Goal: Transaction & Acquisition: Book appointment/travel/reservation

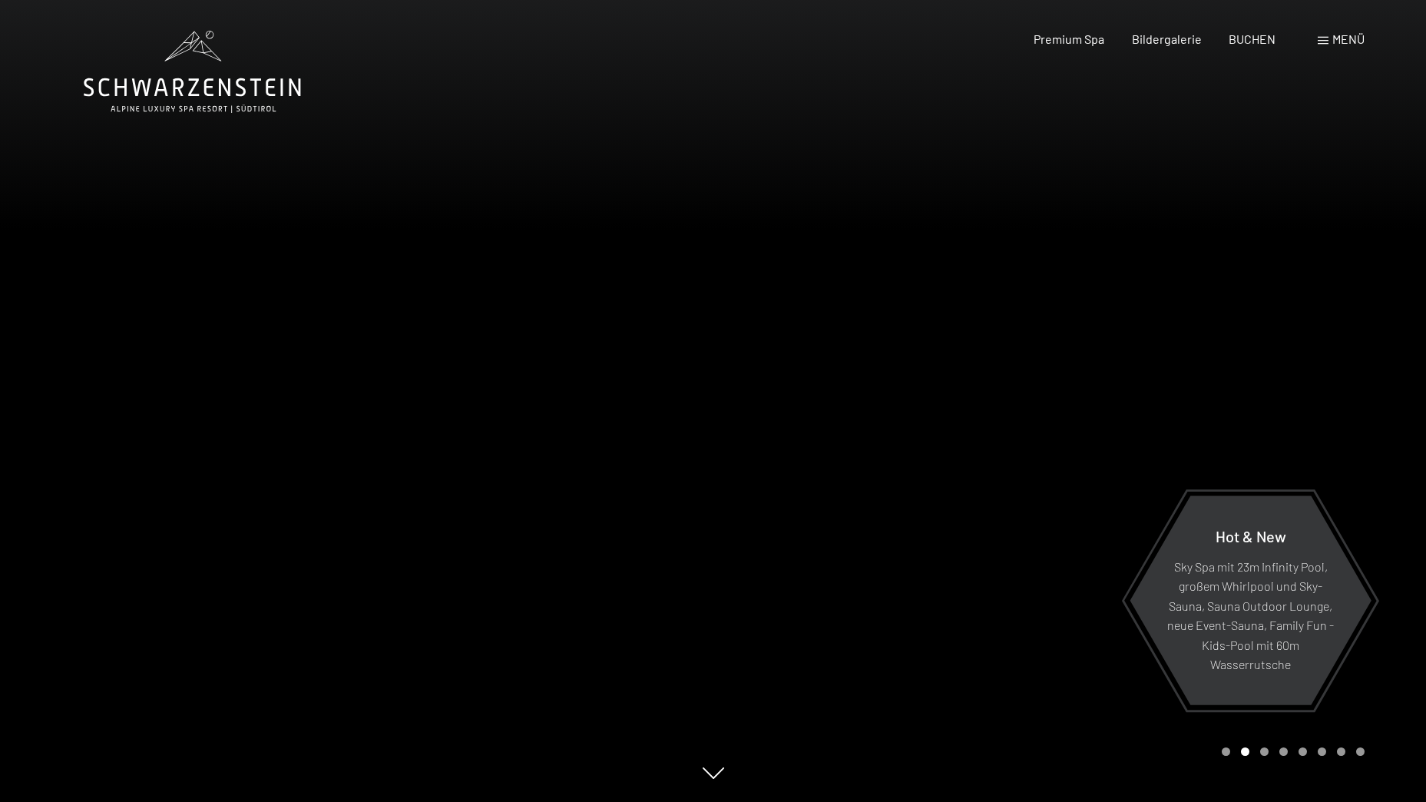
click at [1326, 41] on span at bounding box center [1323, 41] width 11 height 8
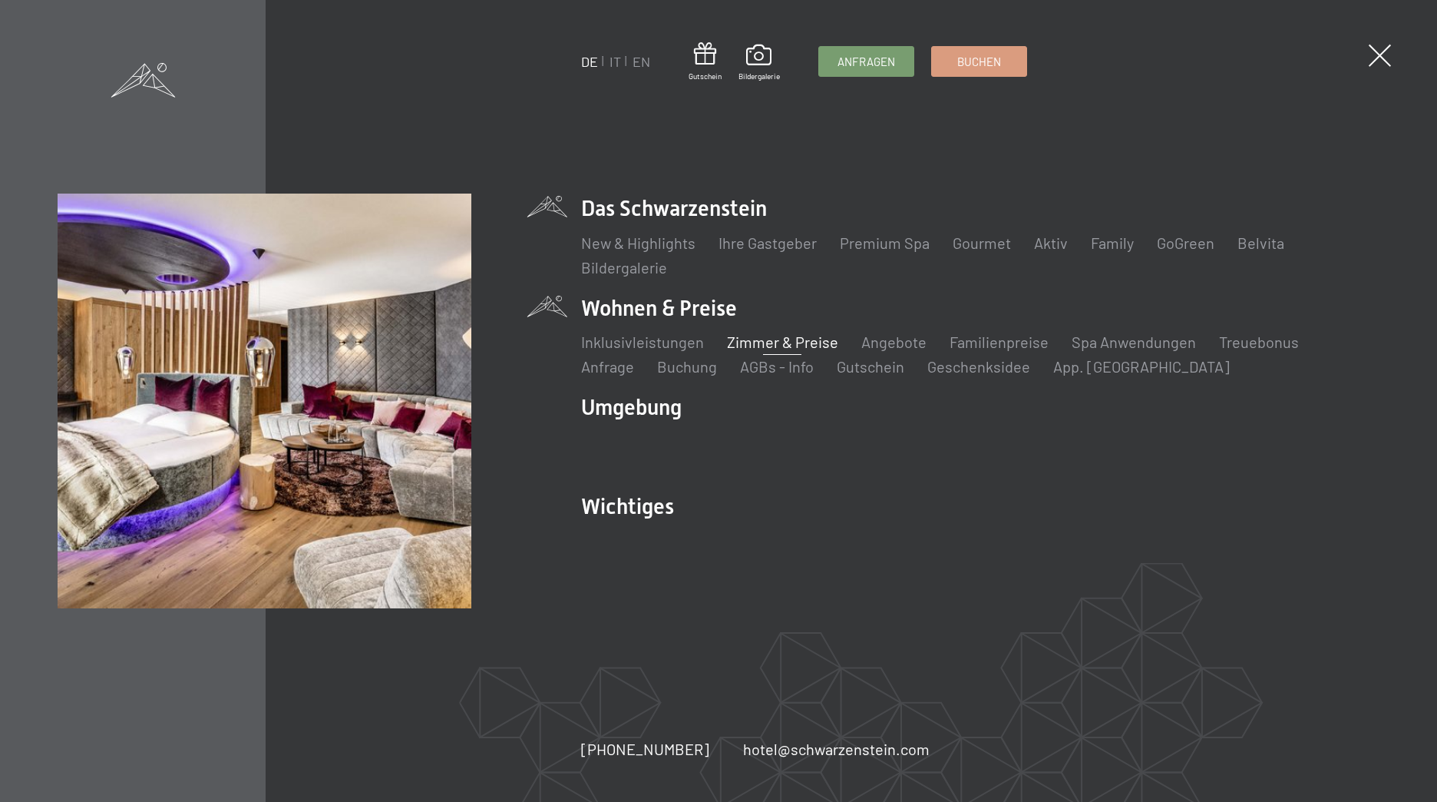
click at [765, 339] on link "Zimmer & Preise" at bounding box center [782, 341] width 111 height 18
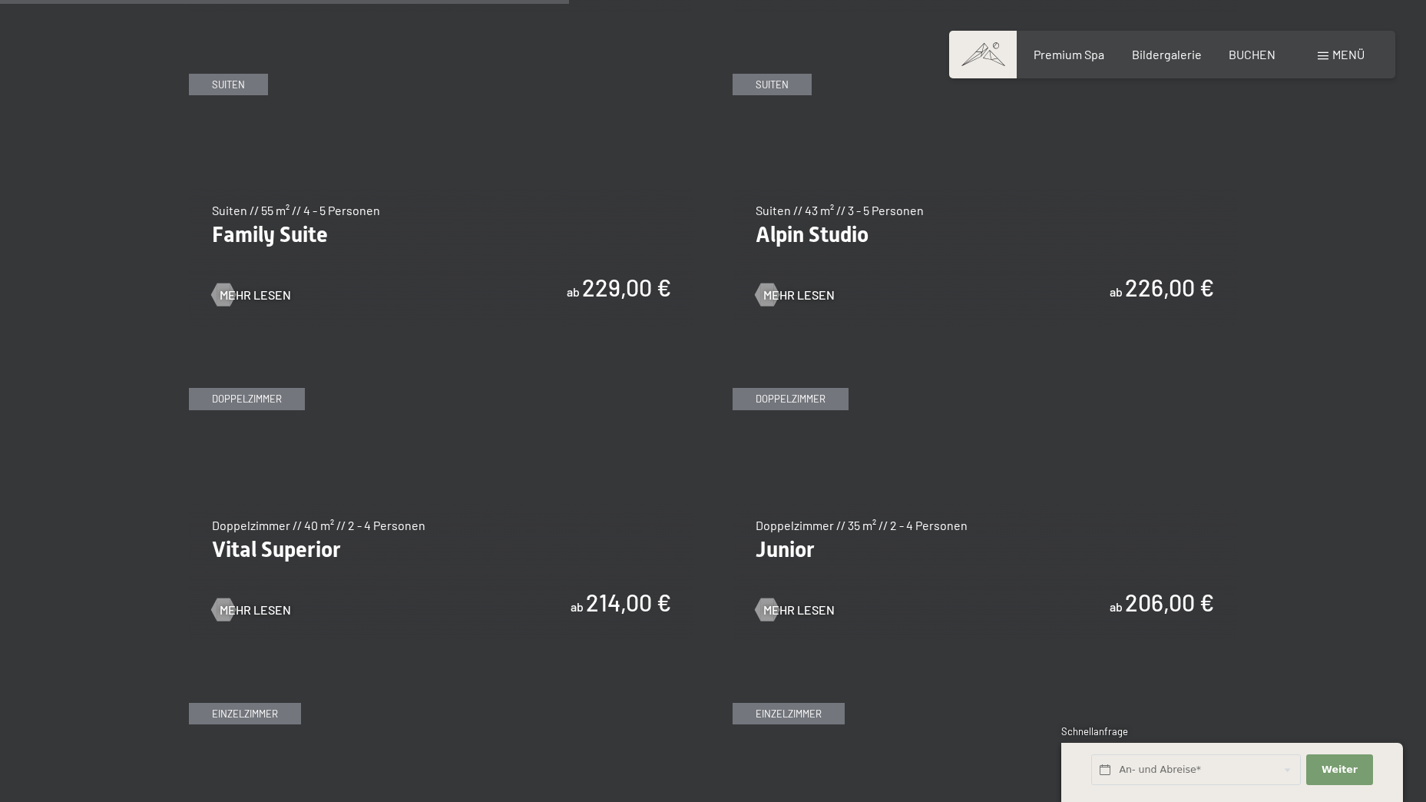
scroll to position [1917, 0]
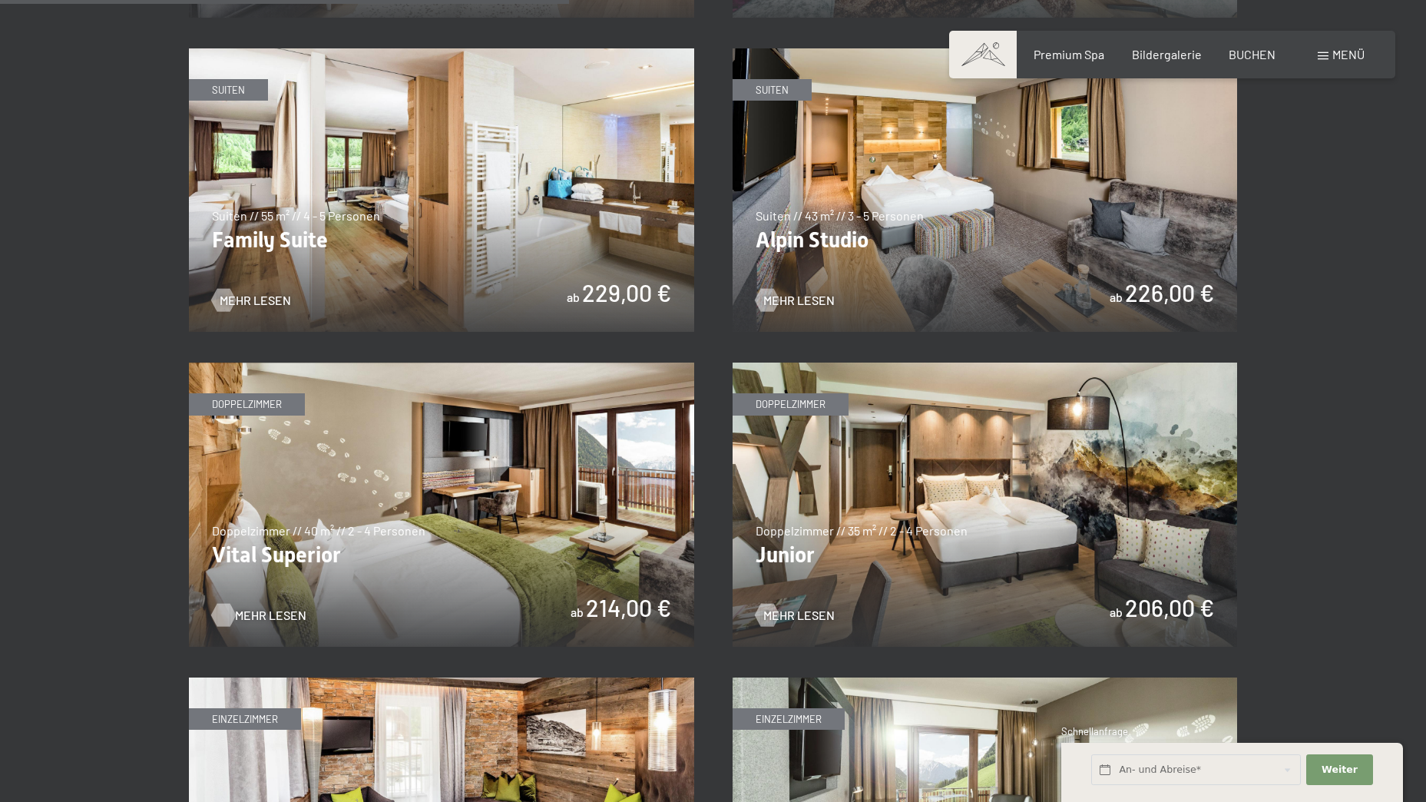
click at [251, 613] on span "Mehr Lesen" at bounding box center [270, 615] width 71 height 17
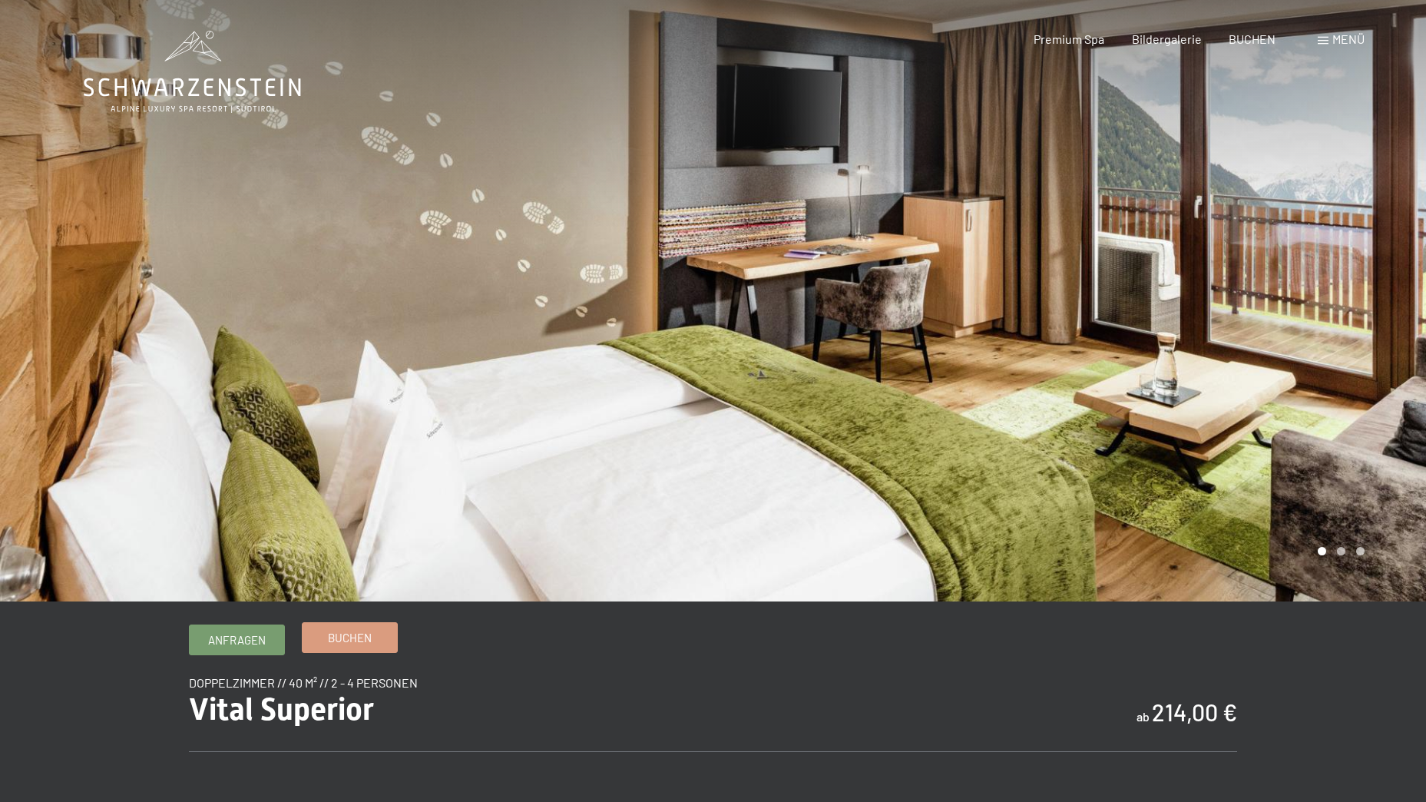
click at [373, 640] on link "Buchen" at bounding box center [350, 637] width 94 height 29
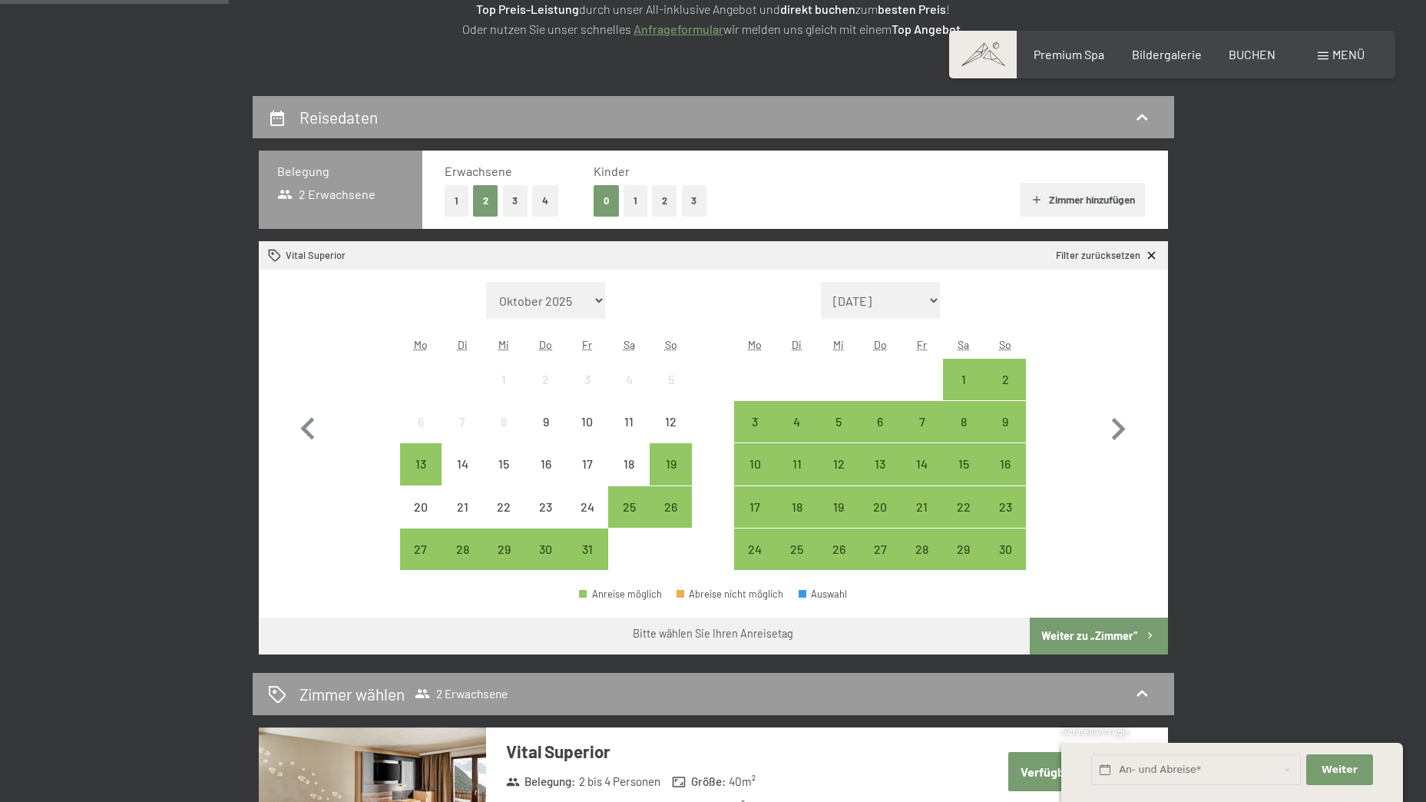
scroll to position [273, 0]
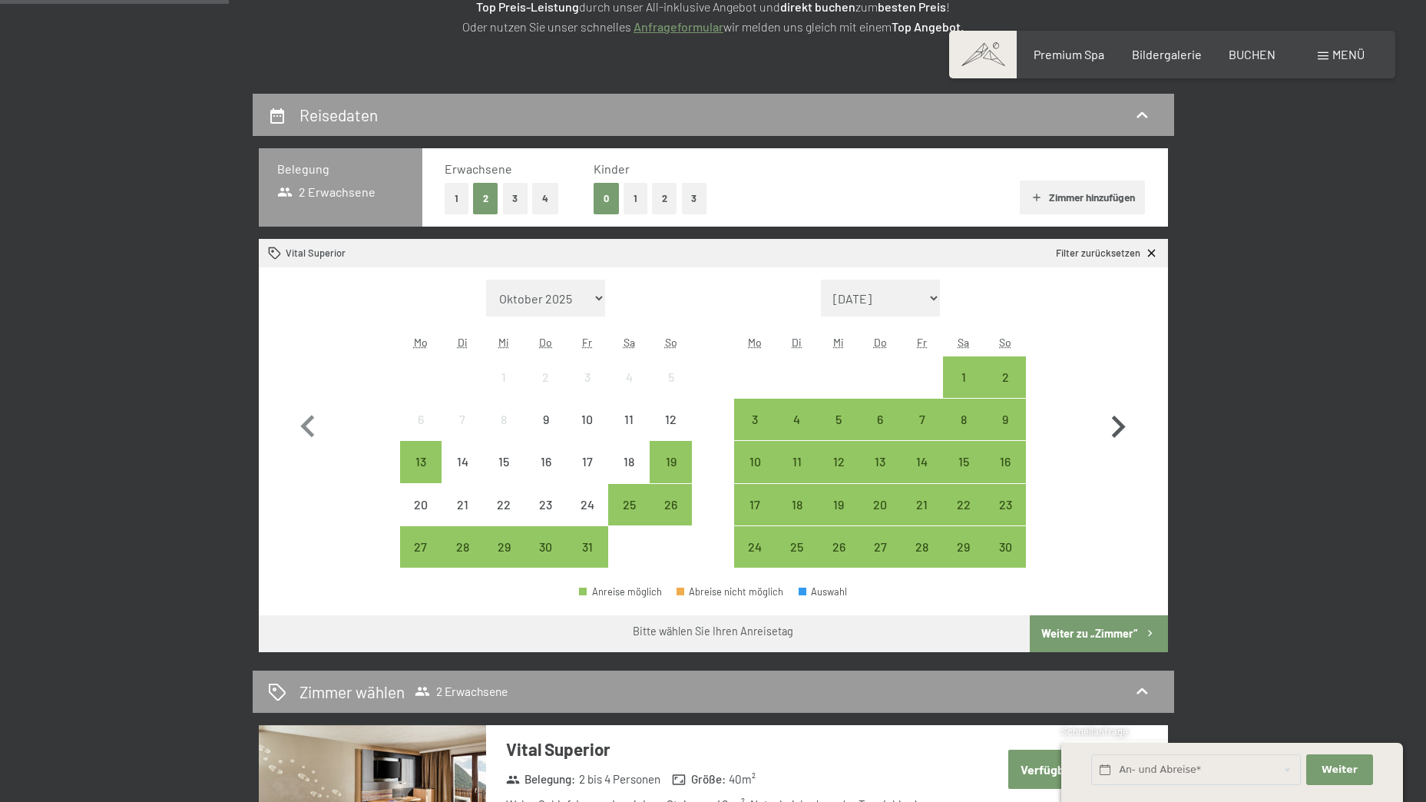
click at [1113, 427] on icon "button" at bounding box center [1118, 427] width 45 height 45
select select "2025-11-01"
select select "2025-12-01"
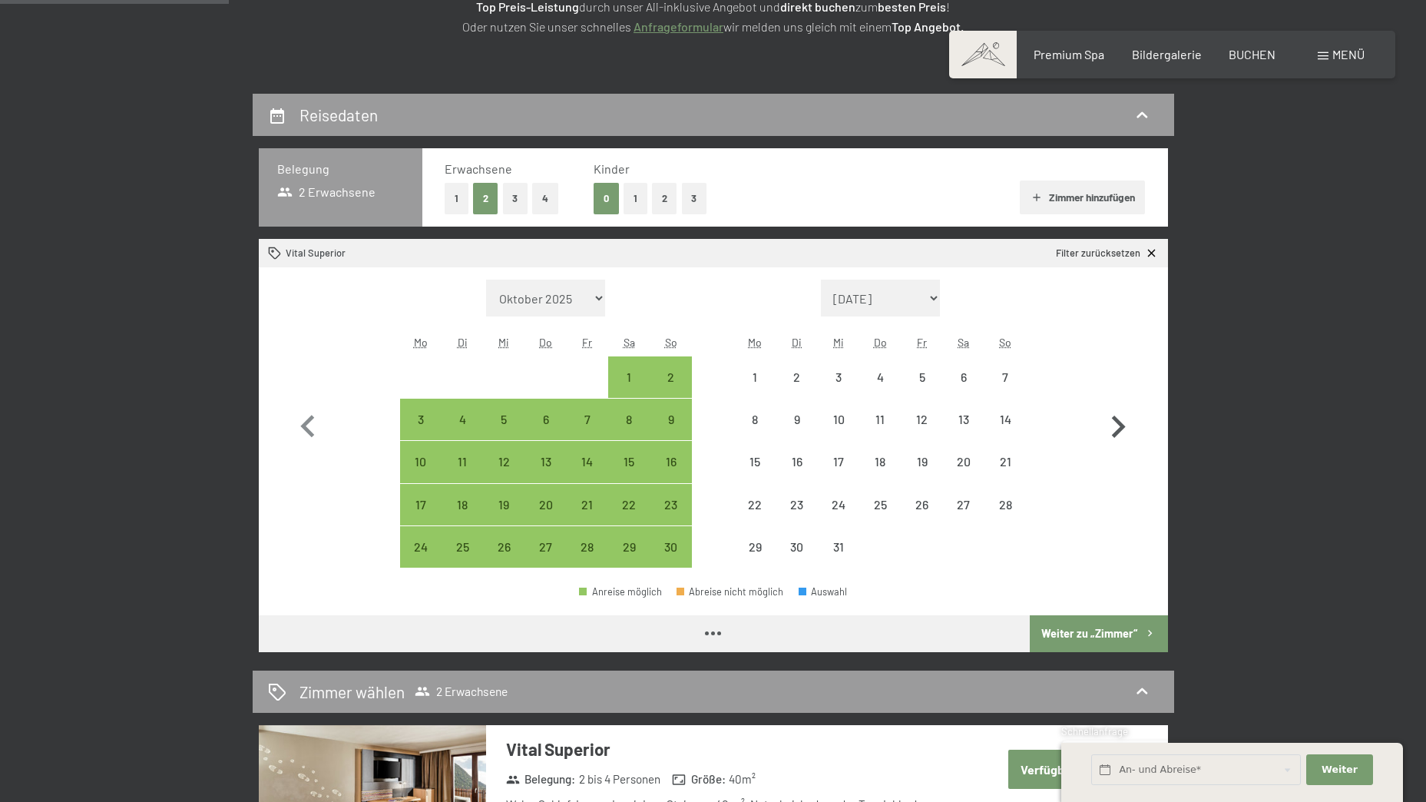
select select "2025-11-01"
select select "2025-12-01"
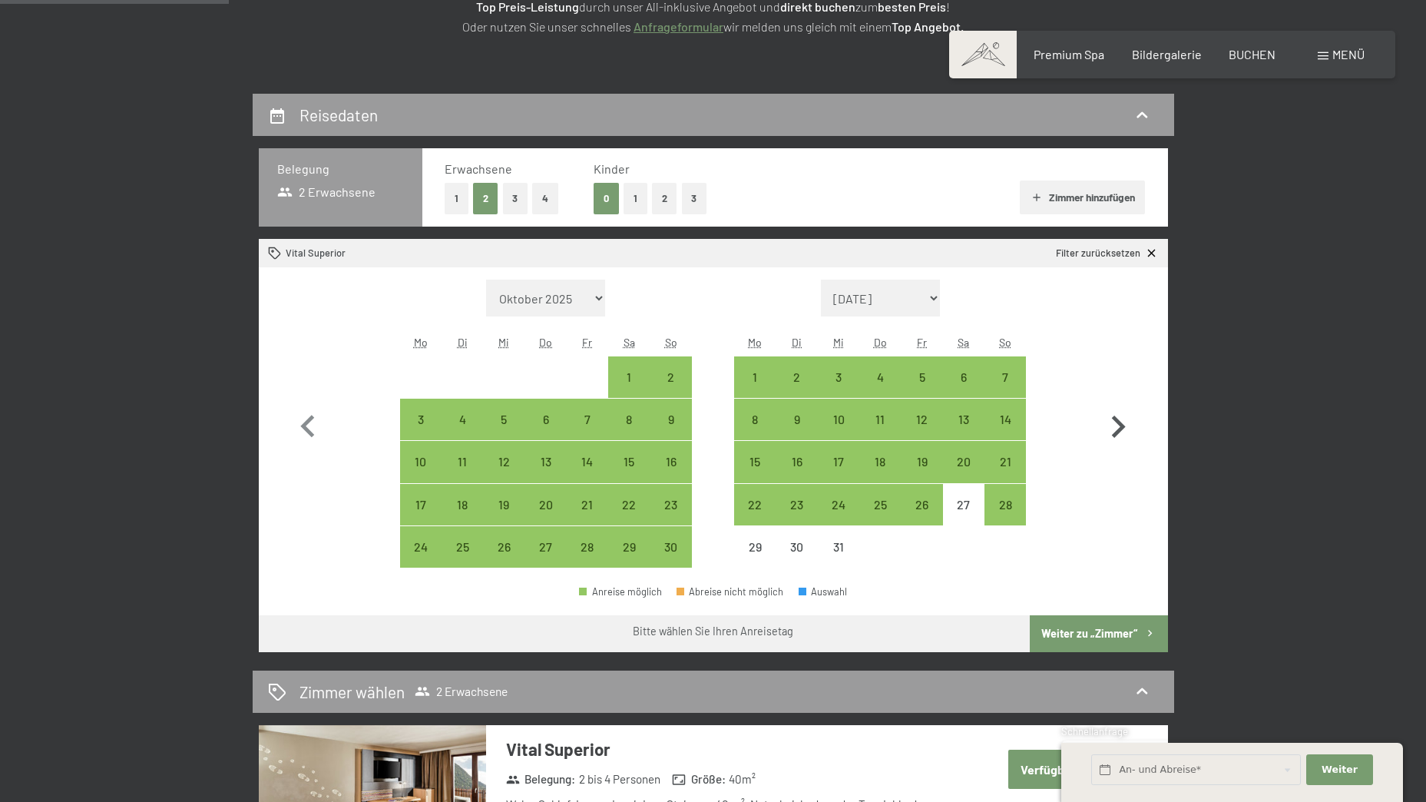
click at [1113, 427] on icon "button" at bounding box center [1118, 427] width 45 height 45
select select "2025-12-01"
select select "2026-01-01"
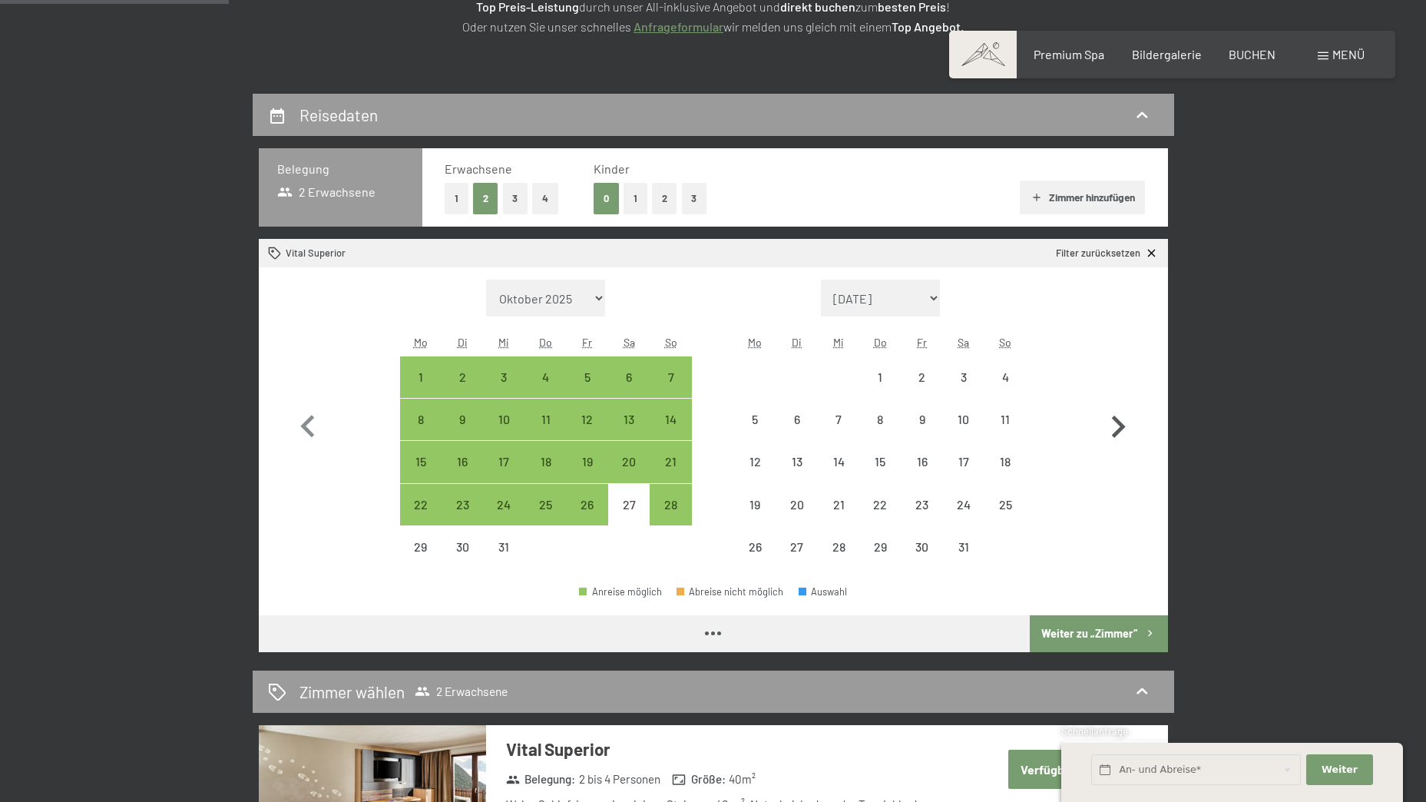
click at [1113, 427] on icon "button" at bounding box center [1118, 427] width 45 height 45
select select "2026-01-01"
select select "2026-02-01"
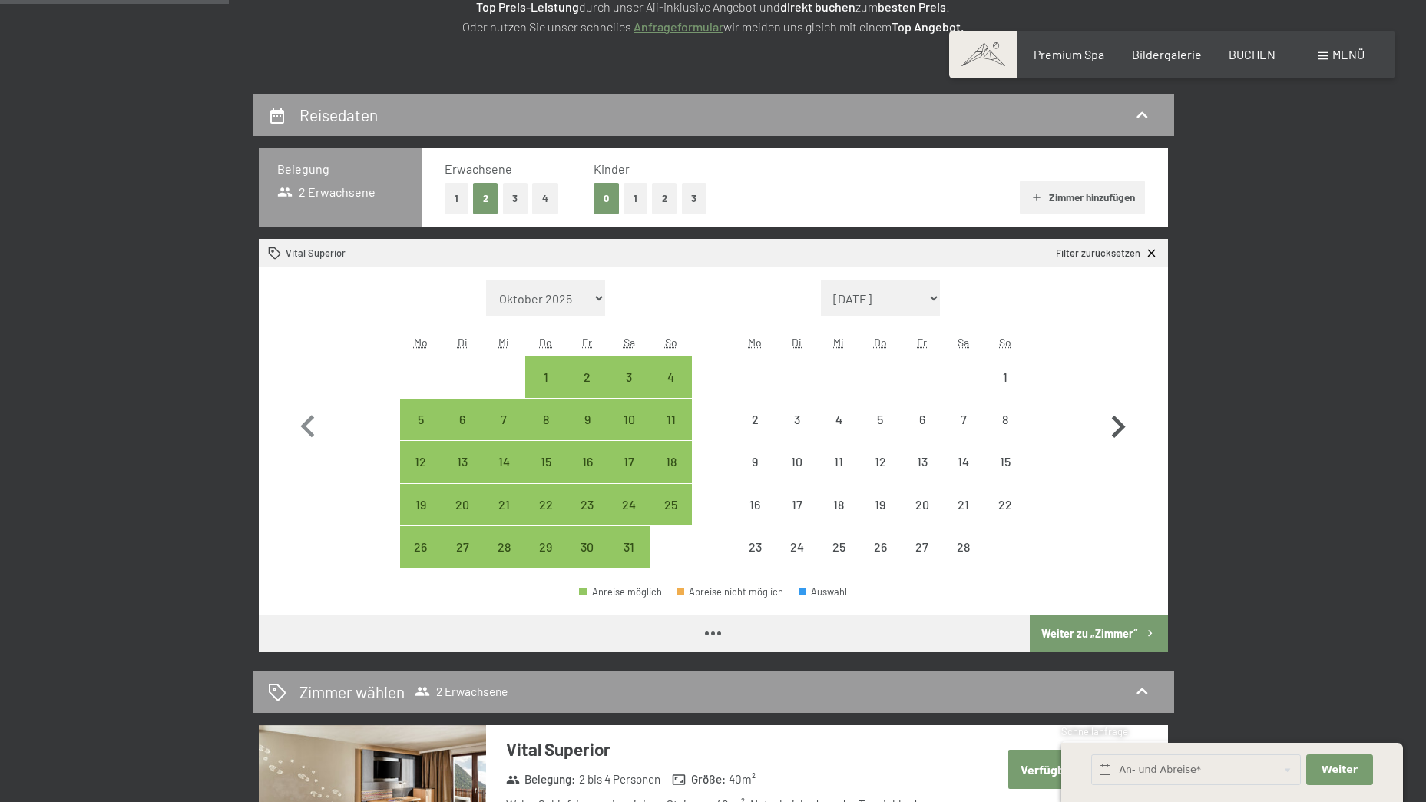
select select "2026-01-01"
select select "2026-02-01"
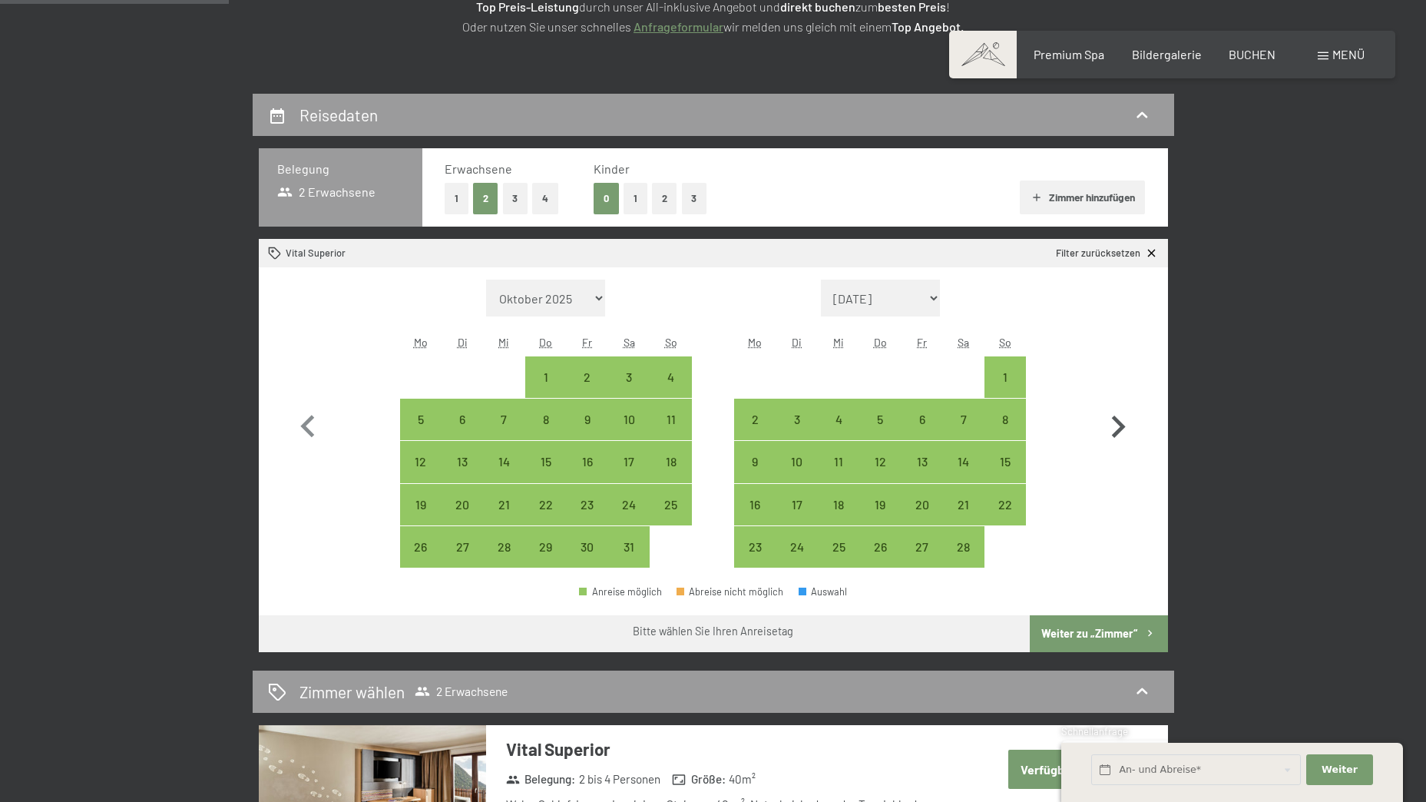
click at [1113, 427] on icon "button" at bounding box center [1118, 427] width 45 height 45
select select "2026-02-01"
select select "2026-03-01"
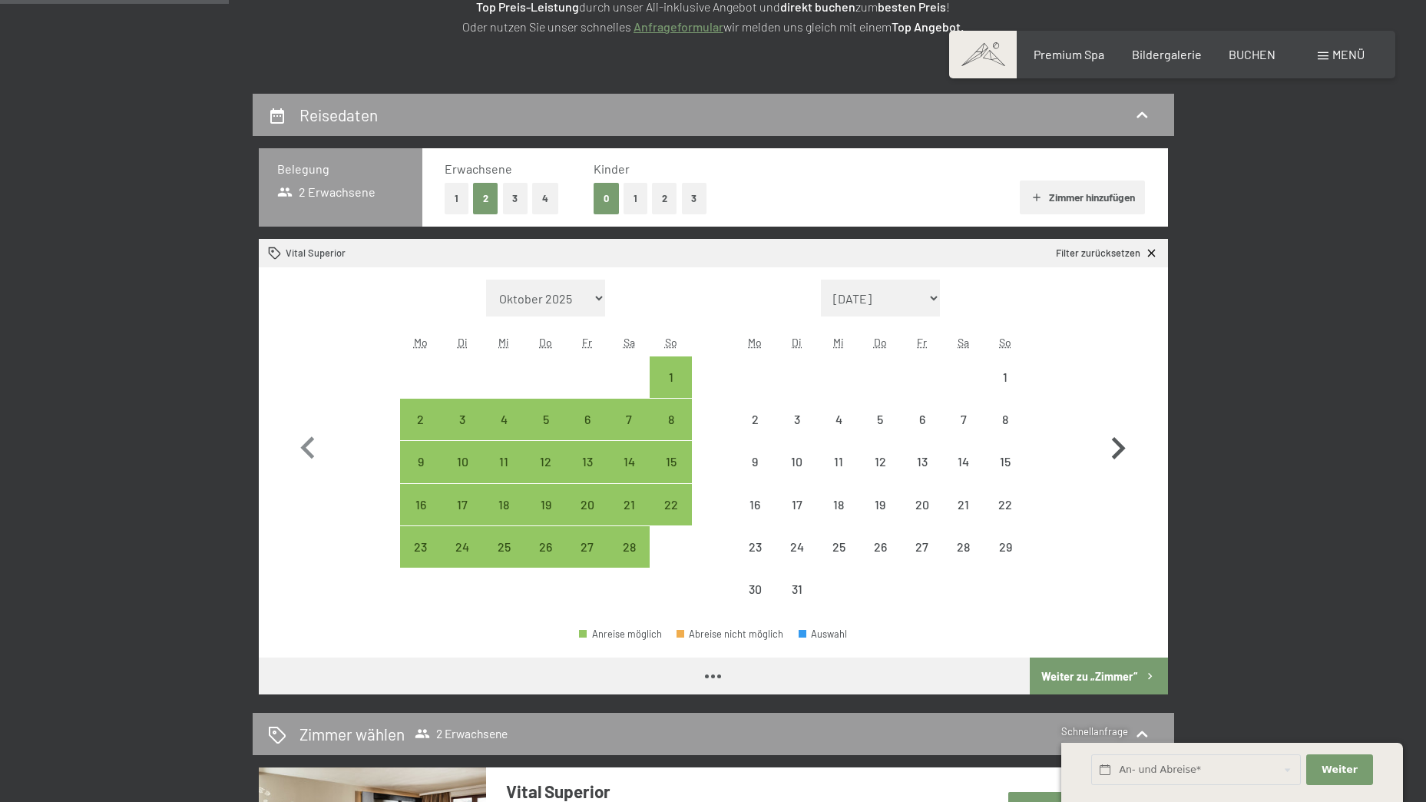
select select "2026-02-01"
select select "2026-03-01"
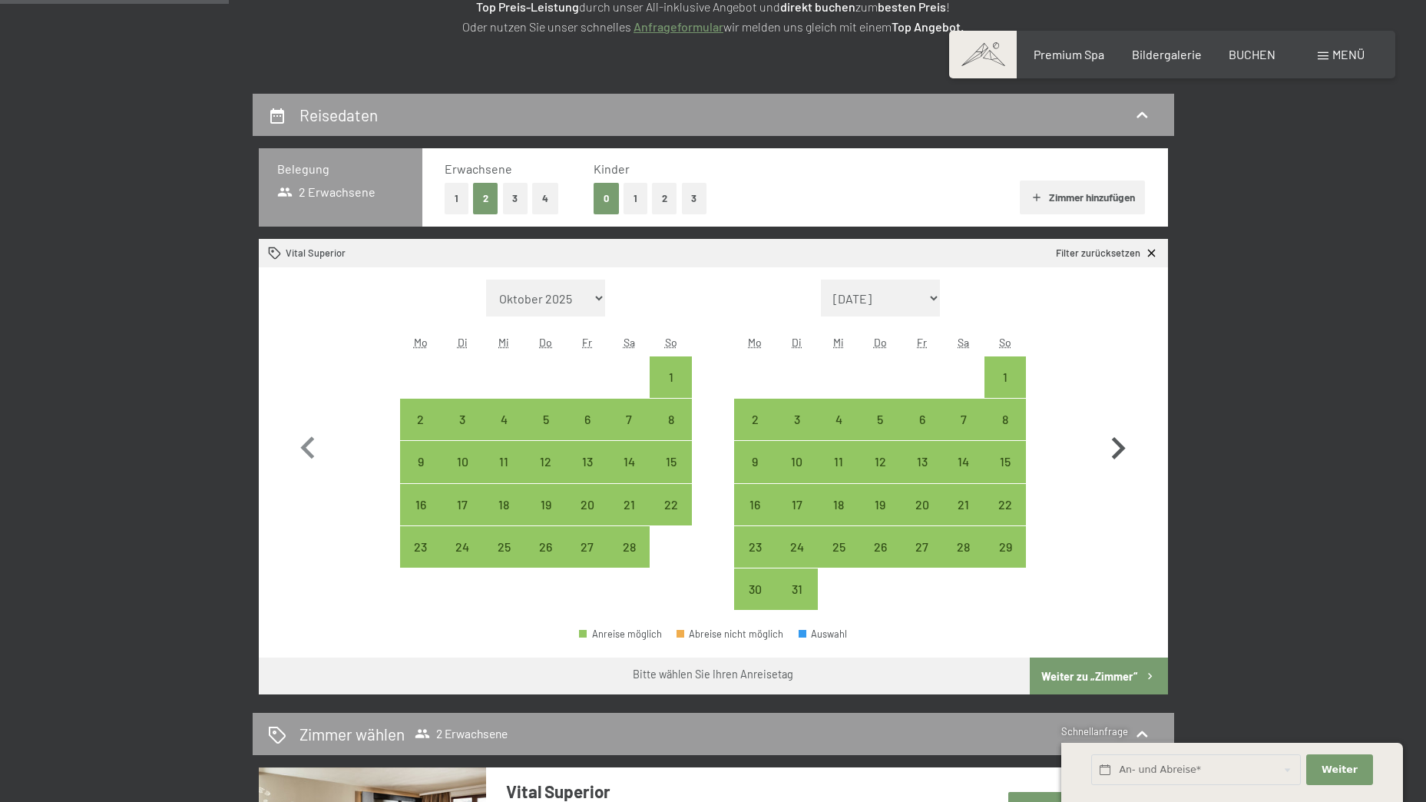
click at [1113, 427] on icon "button" at bounding box center [1118, 448] width 45 height 45
select select "2026-03-01"
select select "2026-04-01"
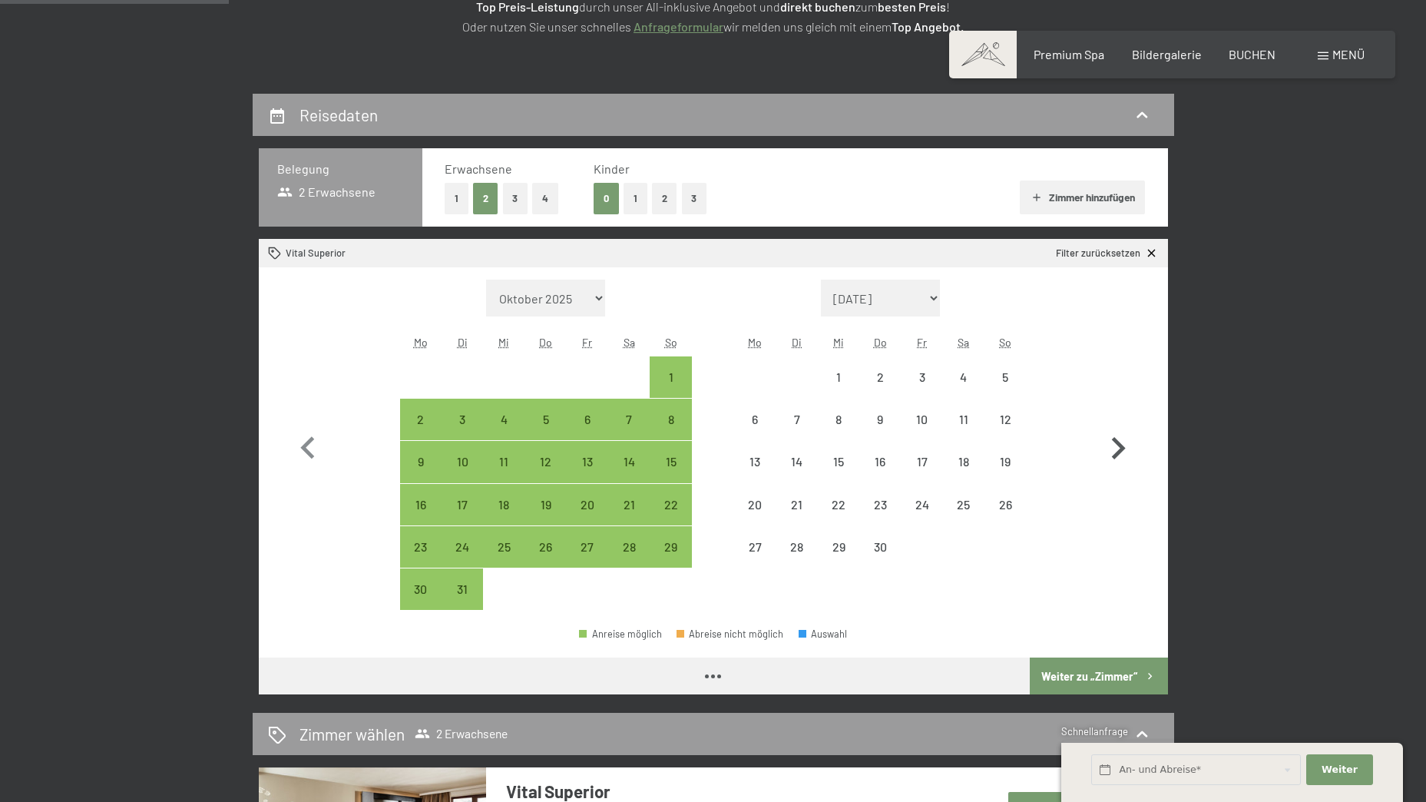
select select "2026-03-01"
select select "2026-04-01"
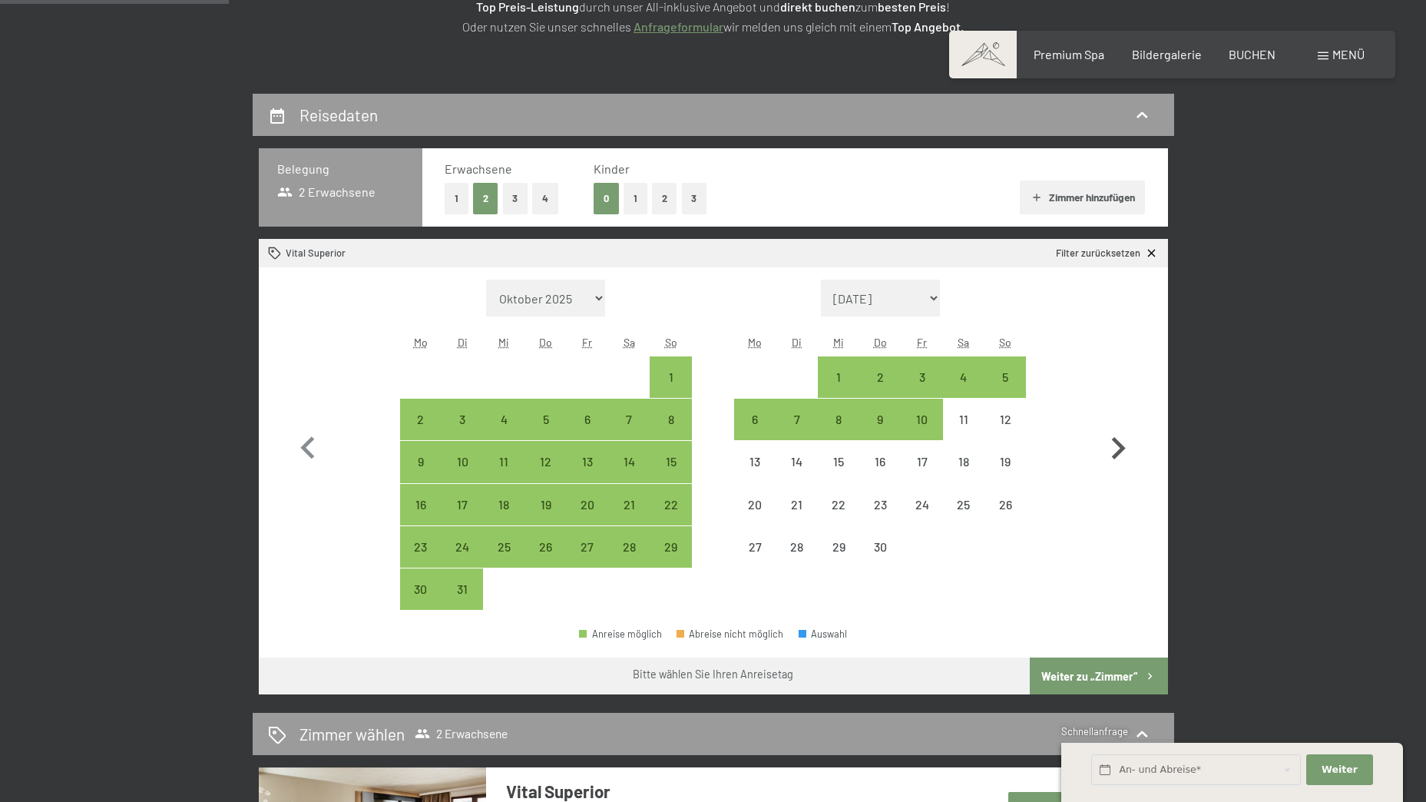
click at [1113, 427] on icon "button" at bounding box center [1118, 448] width 45 height 45
select select "2026-04-01"
select select "2026-05-01"
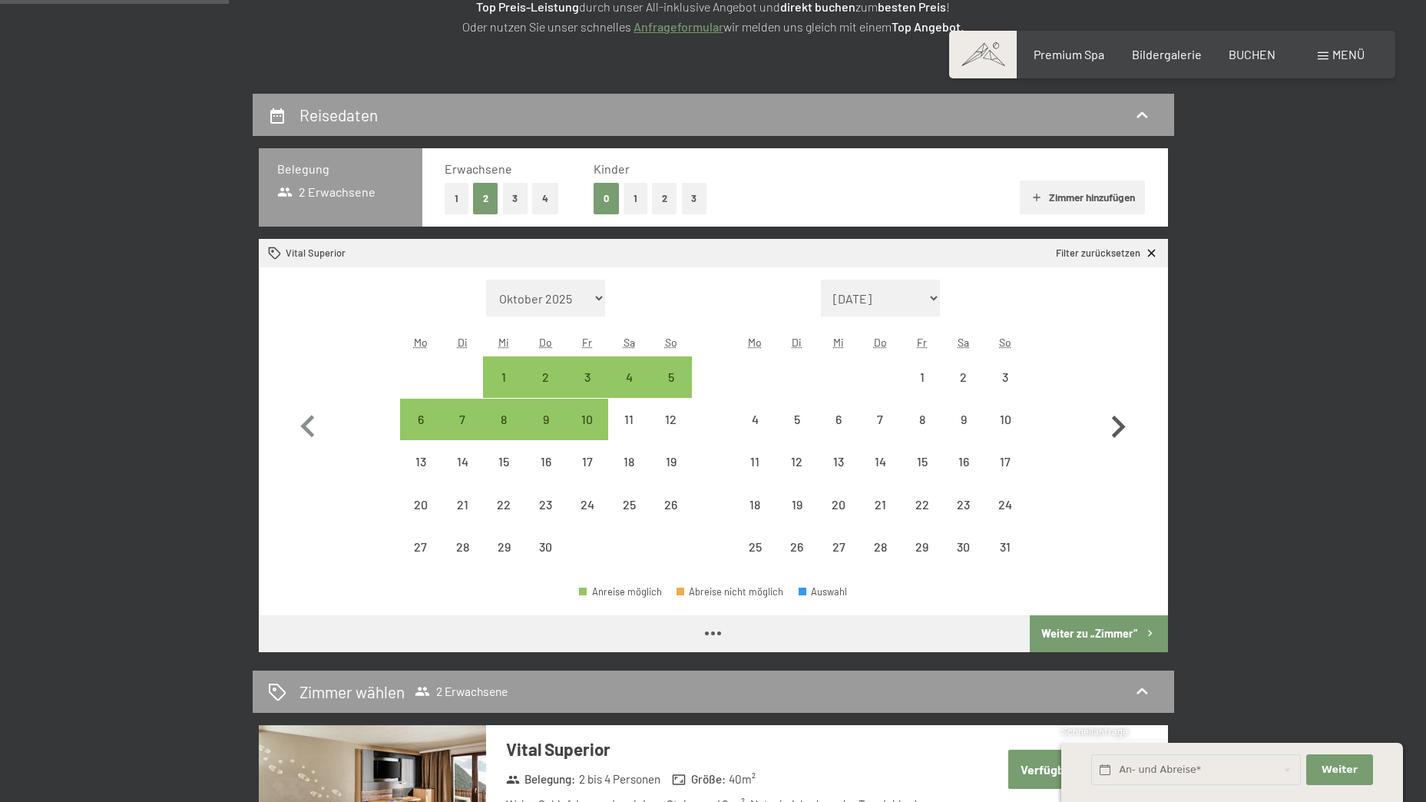
select select "2026-04-01"
select select "2026-05-01"
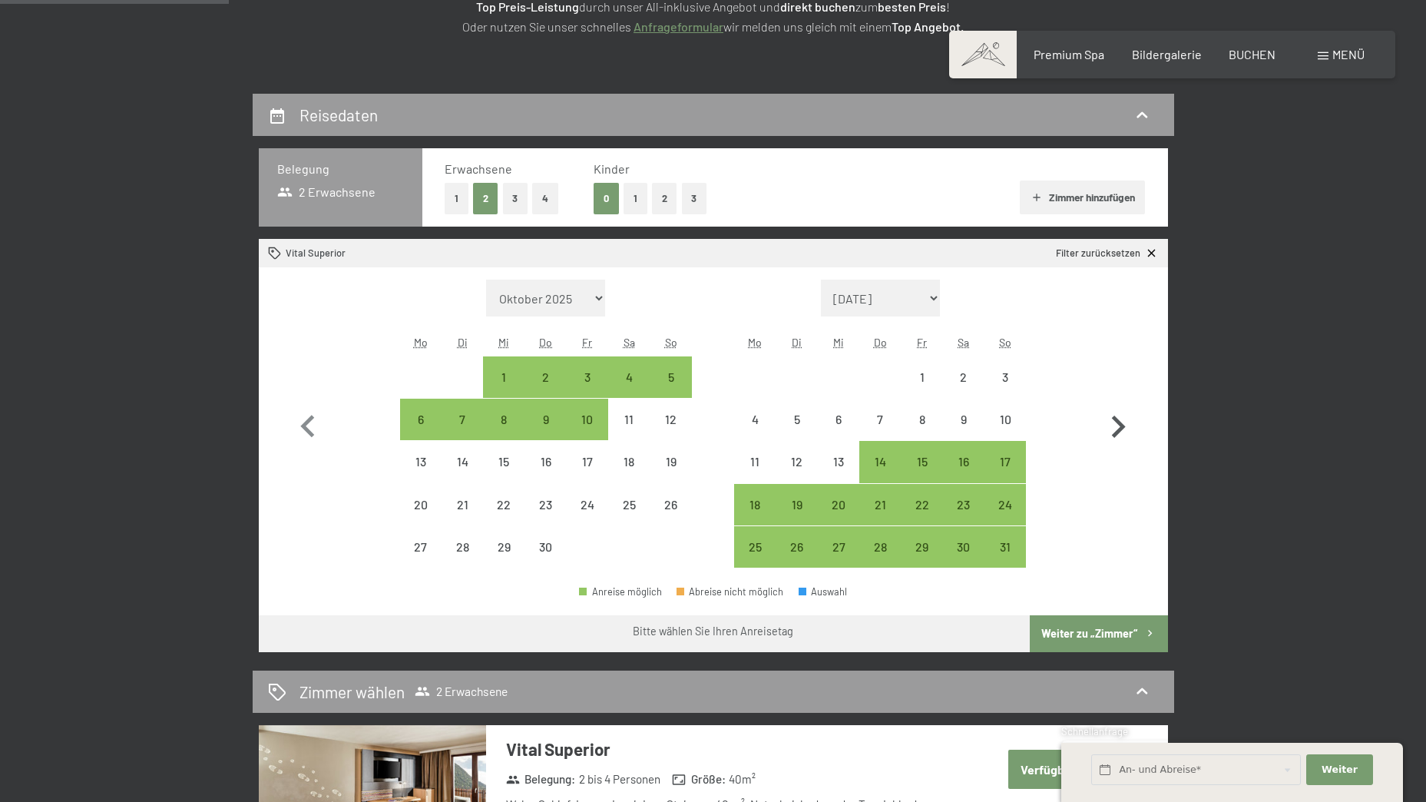
click at [1113, 427] on icon "button" at bounding box center [1118, 427] width 45 height 45
select select "2026-05-01"
select select "2026-06-01"
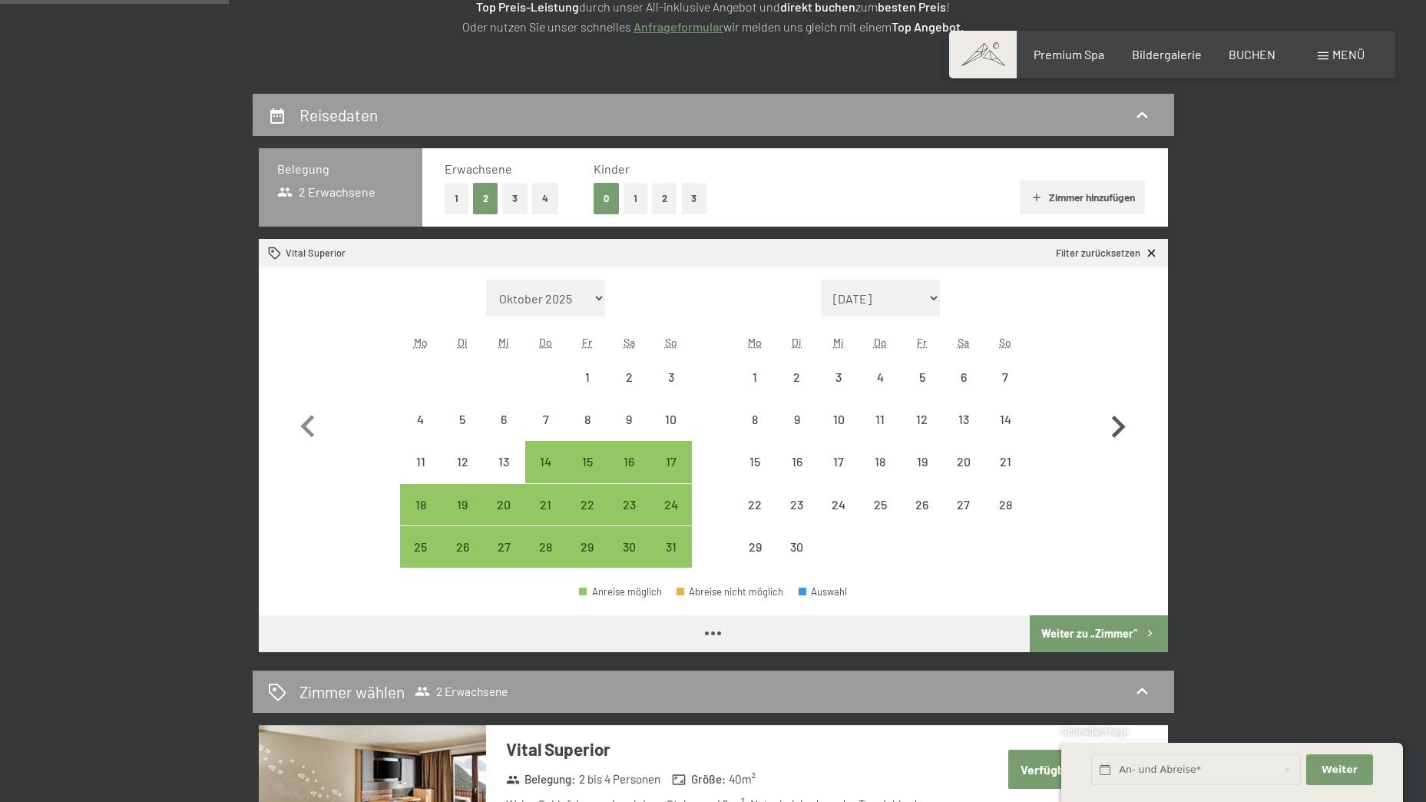
select select "2026-05-01"
select select "2026-06-01"
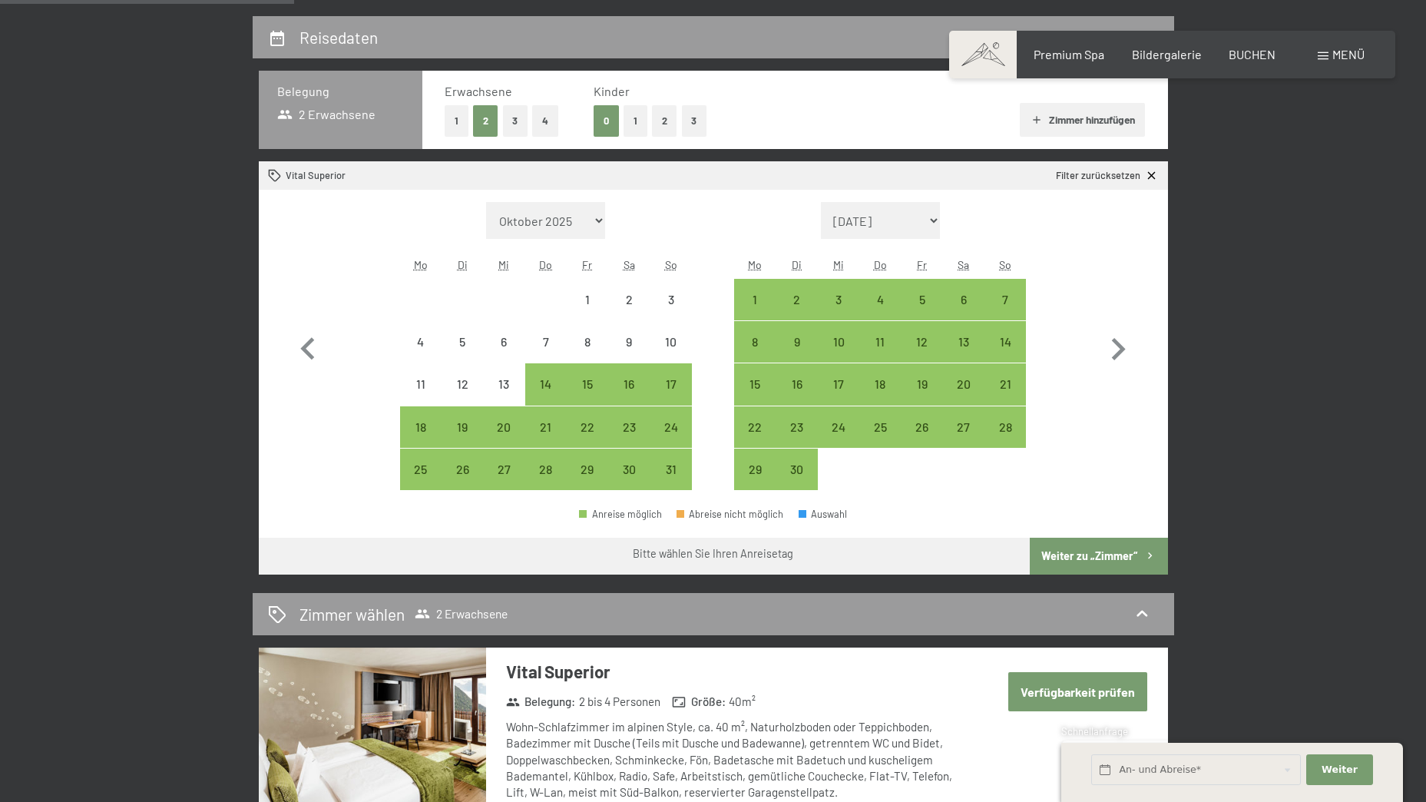
scroll to position [352, 0]
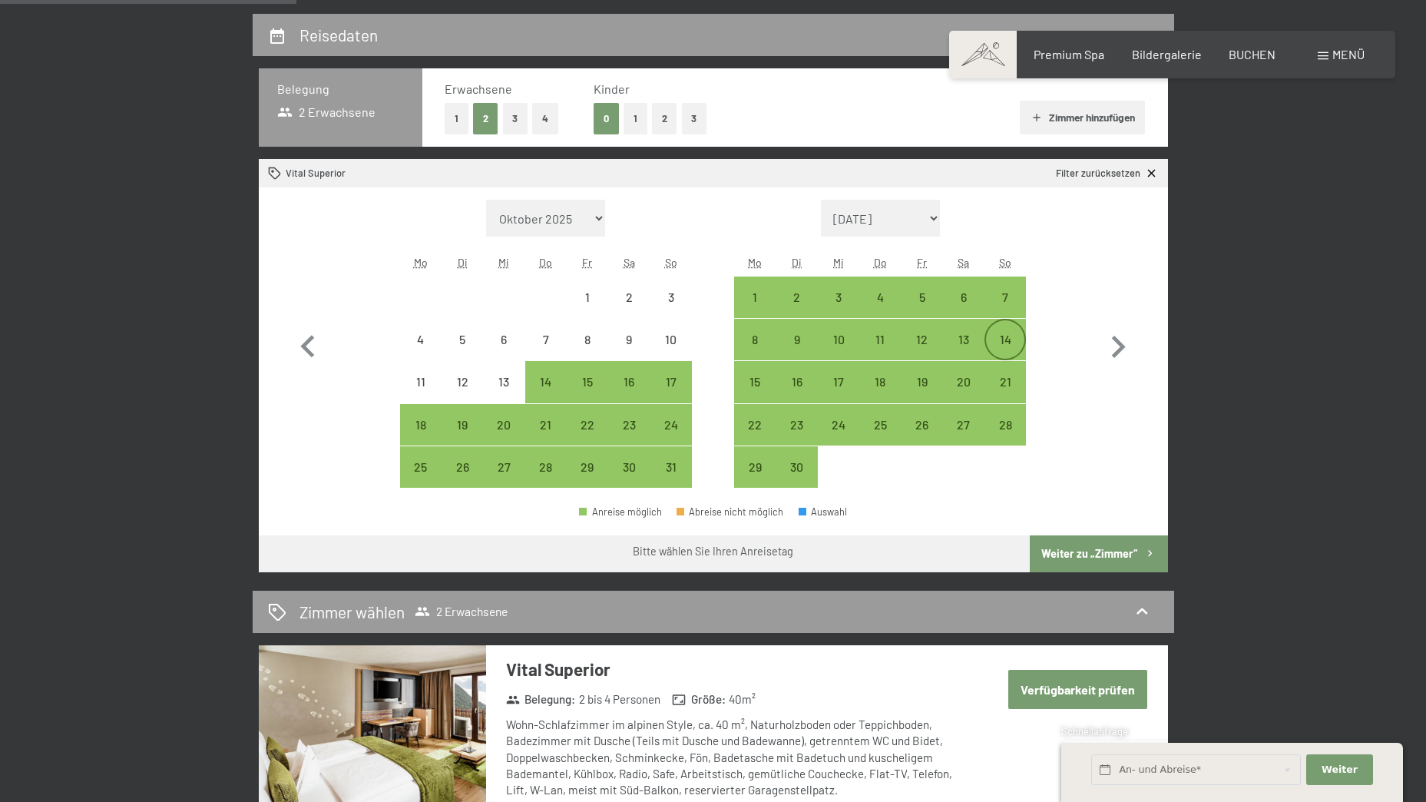
click at [1005, 339] on div "14" at bounding box center [1005, 352] width 38 height 38
select select "2026-05-01"
select select "2026-06-01"
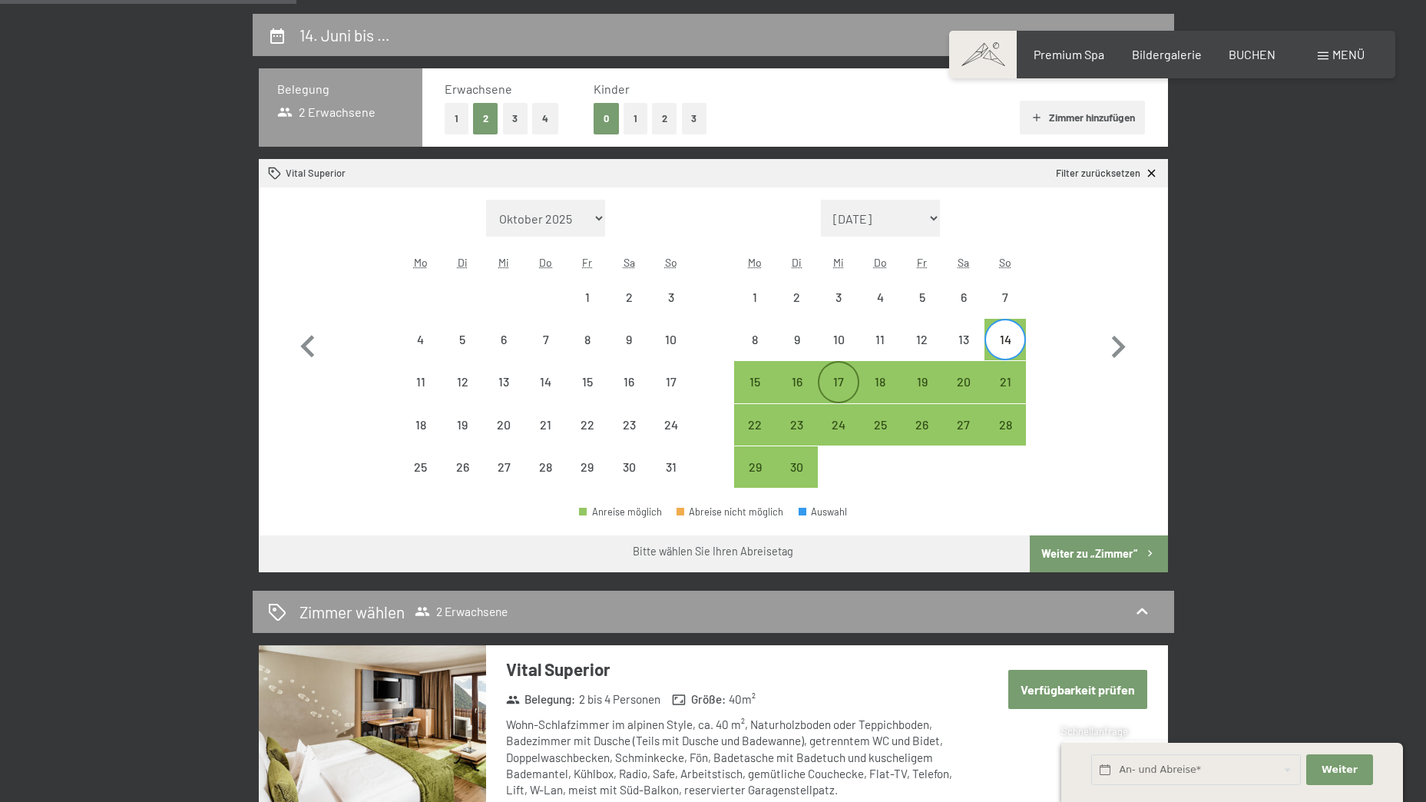
click at [835, 388] on div "17" at bounding box center [838, 394] width 38 height 38
select select "2026-05-01"
select select "2026-06-01"
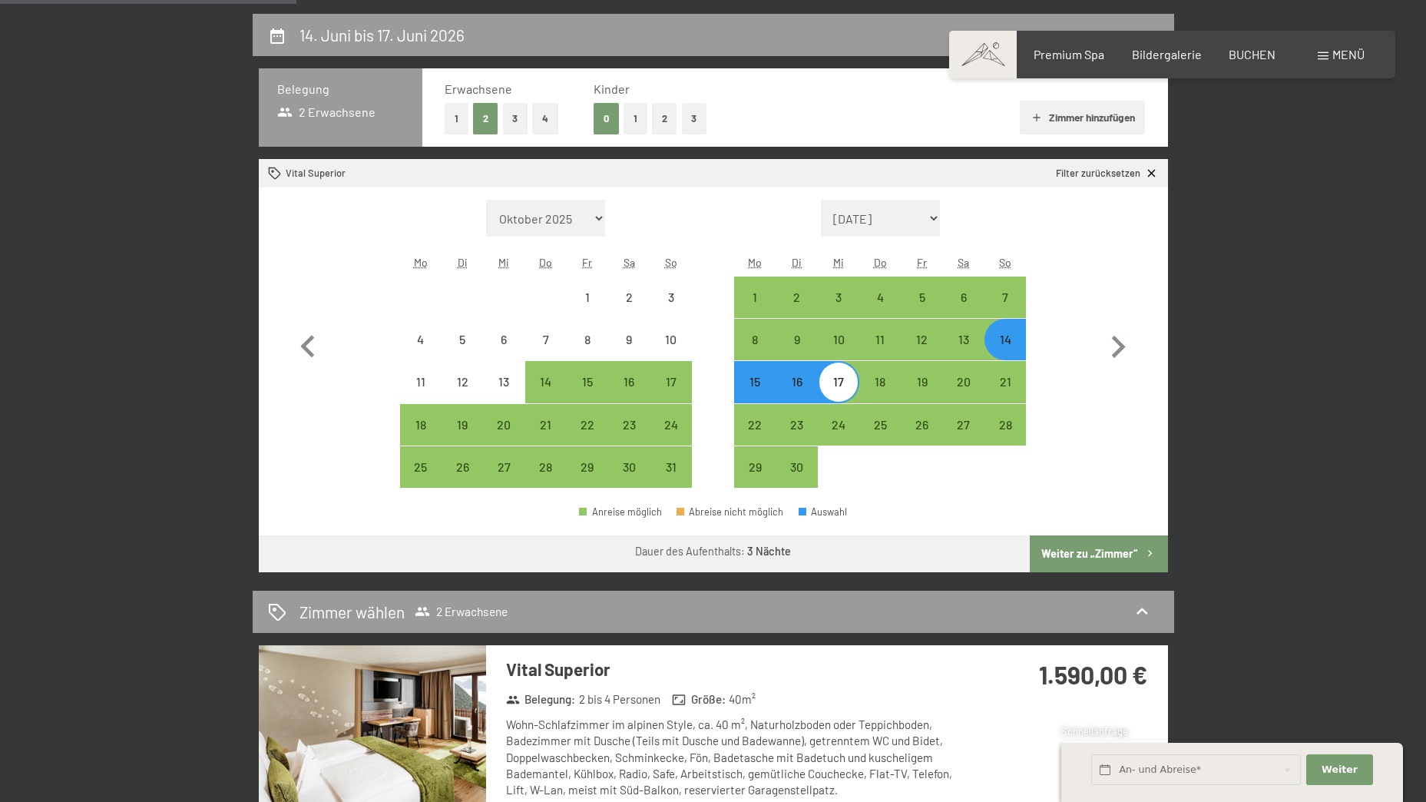
click at [1112, 550] on button "Weiter zu „Zimmer“" at bounding box center [1098, 553] width 137 height 37
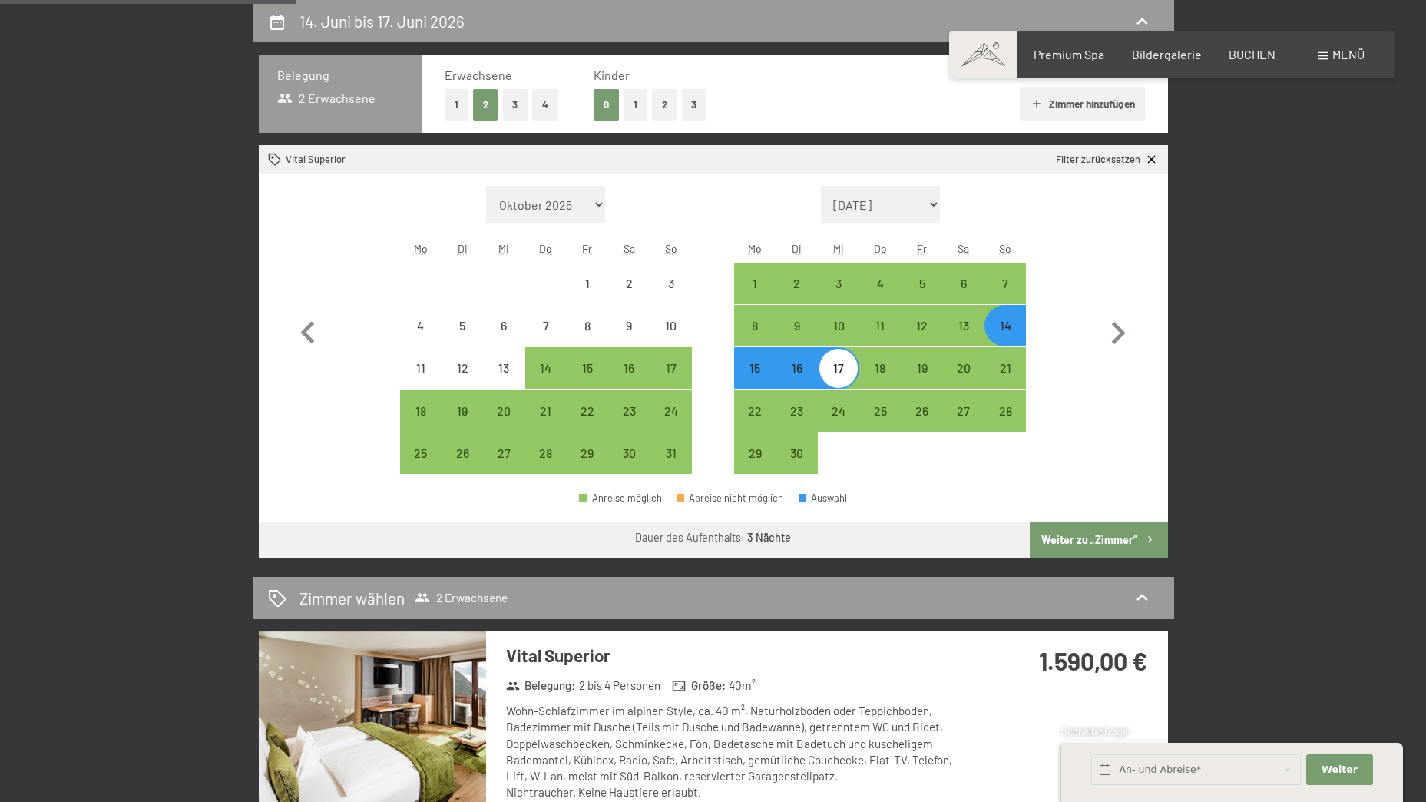
select select "2026-05-01"
select select "2026-06-01"
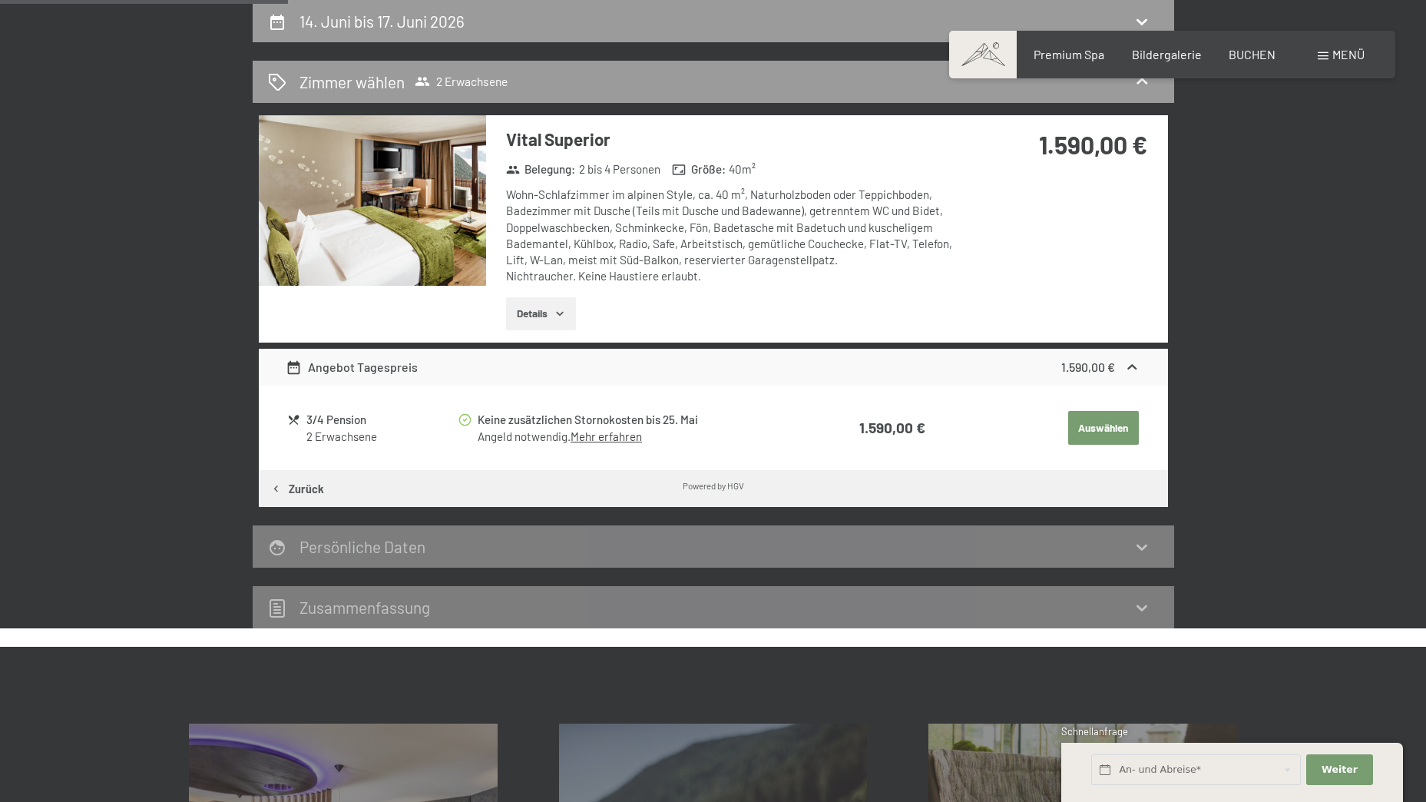
click at [561, 317] on icon "button" at bounding box center [560, 313] width 12 height 12
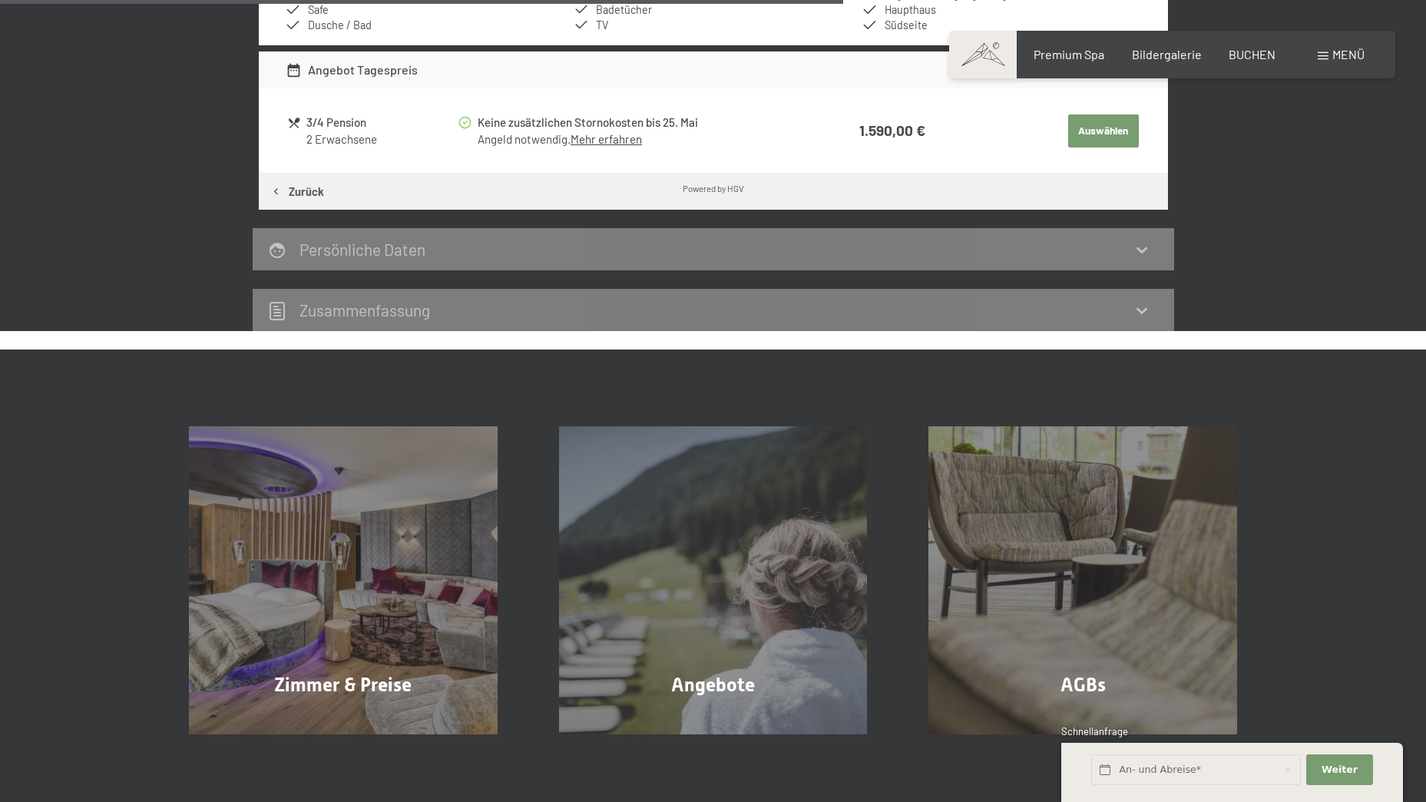
scroll to position [1028, 0]
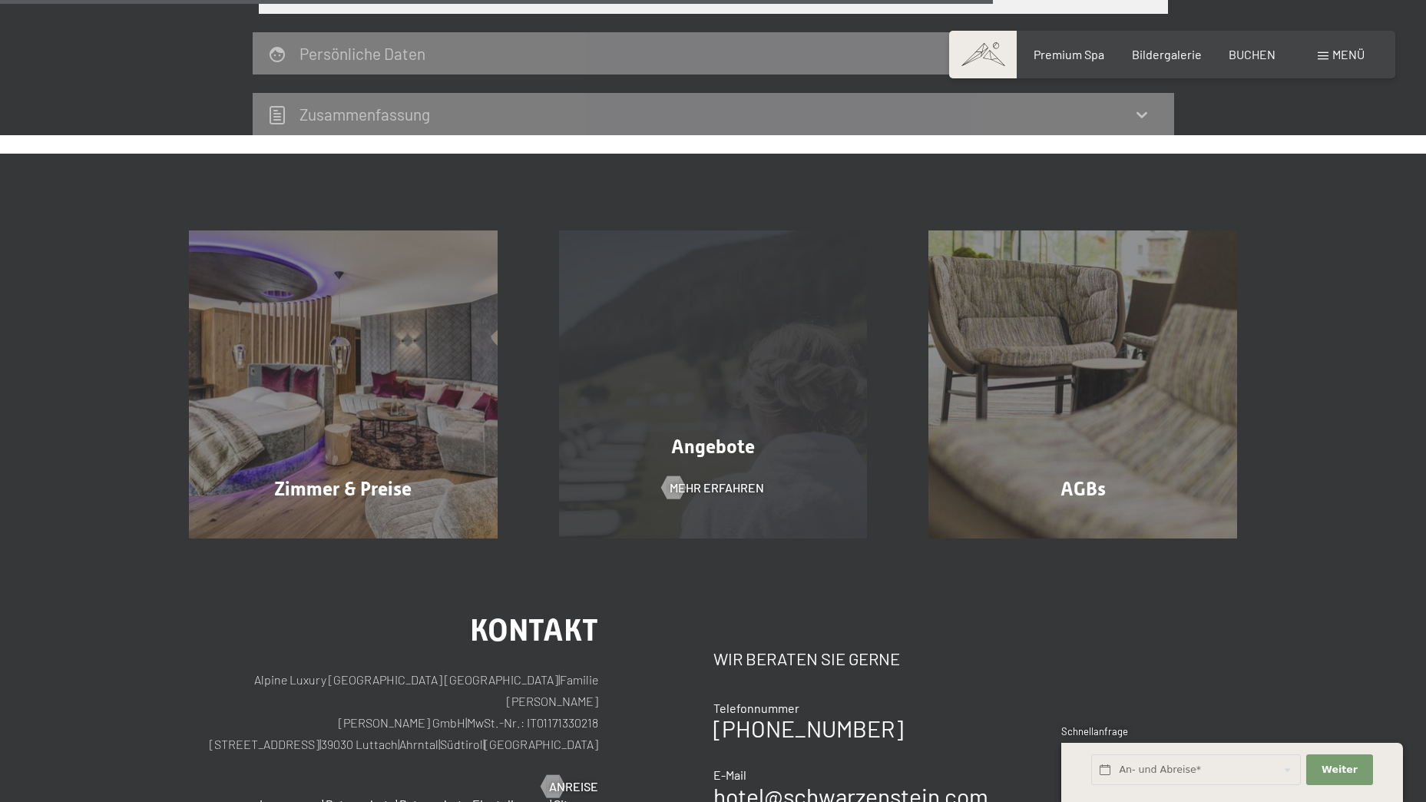
click at [730, 445] on span "Angebote" at bounding box center [713, 446] width 84 height 22
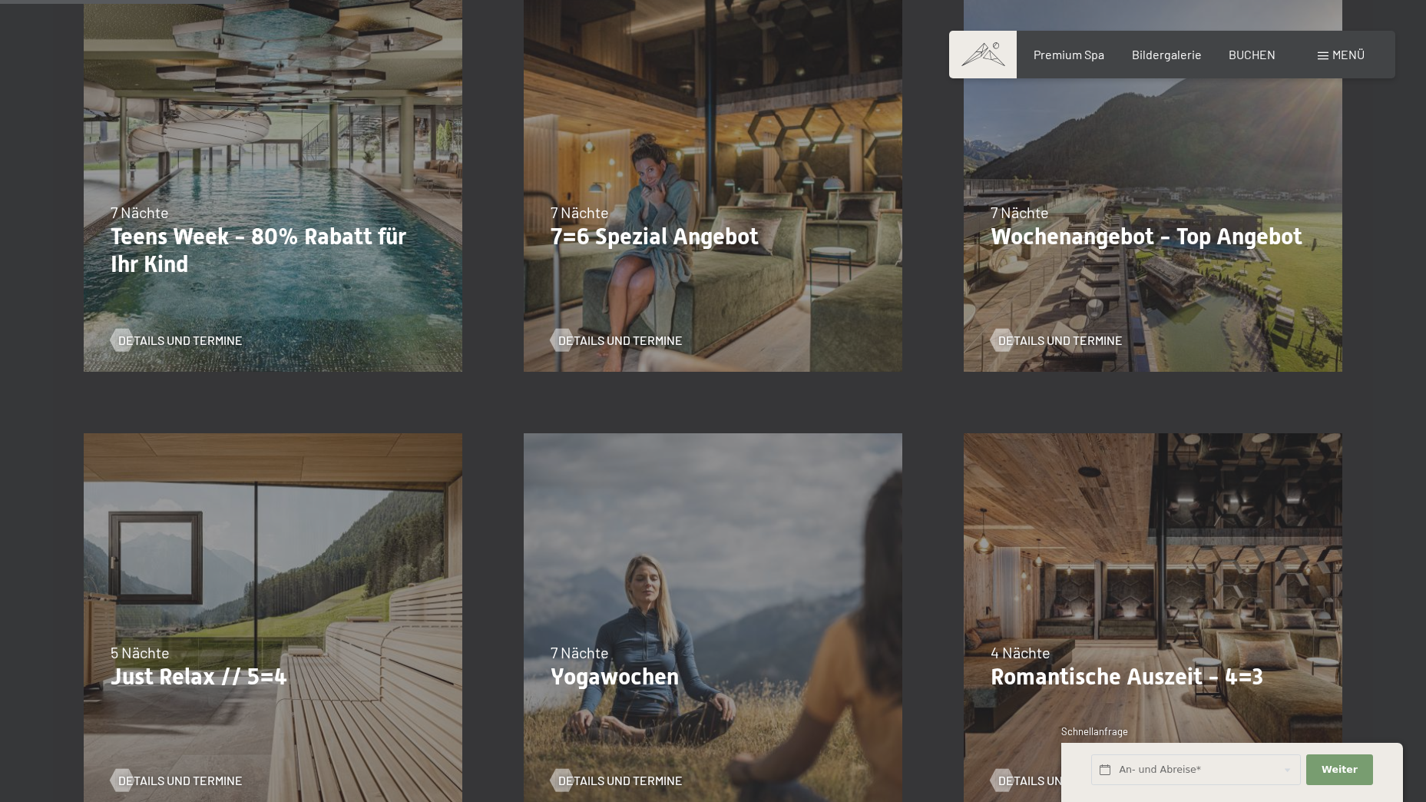
scroll to position [488, 0]
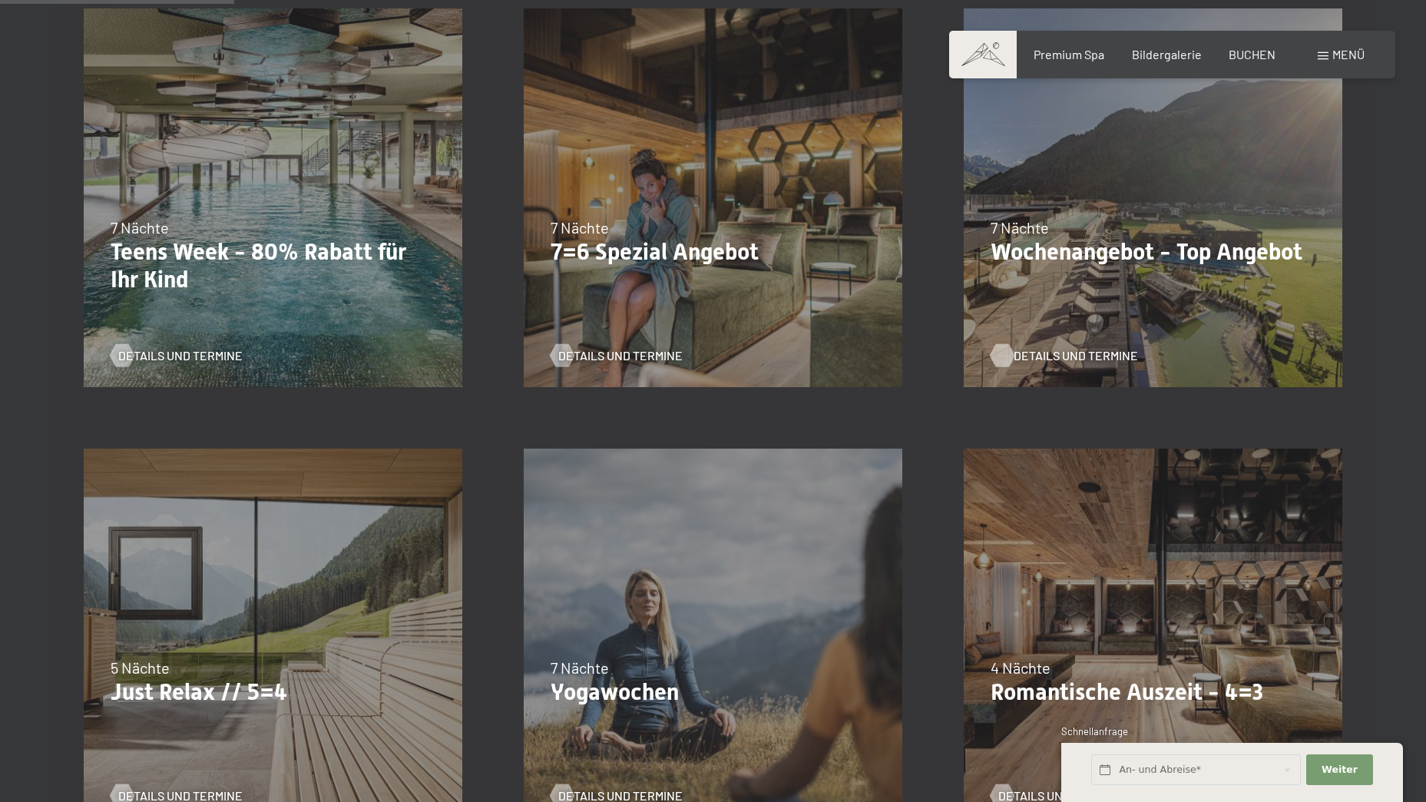
click at [1109, 350] on span "Details und Termine" at bounding box center [1075, 355] width 124 height 17
